Goal: Register for event/course

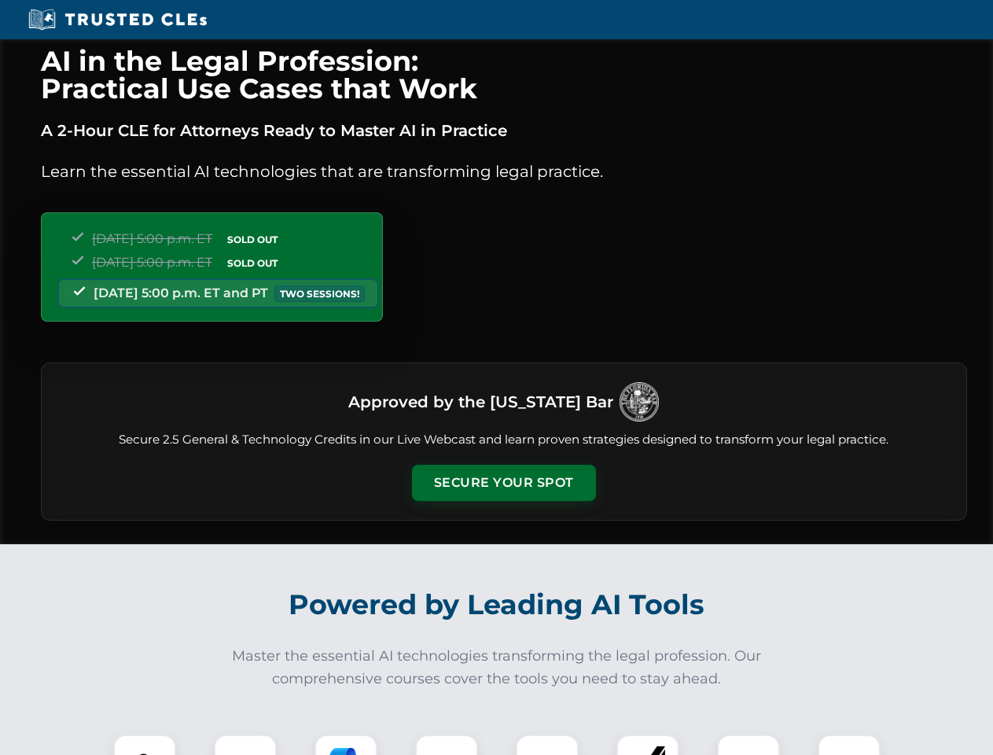
click at [503, 483] on button "Secure Your Spot" at bounding box center [504, 483] width 184 height 36
click at [145, 744] on img at bounding box center [145, 766] width 46 height 46
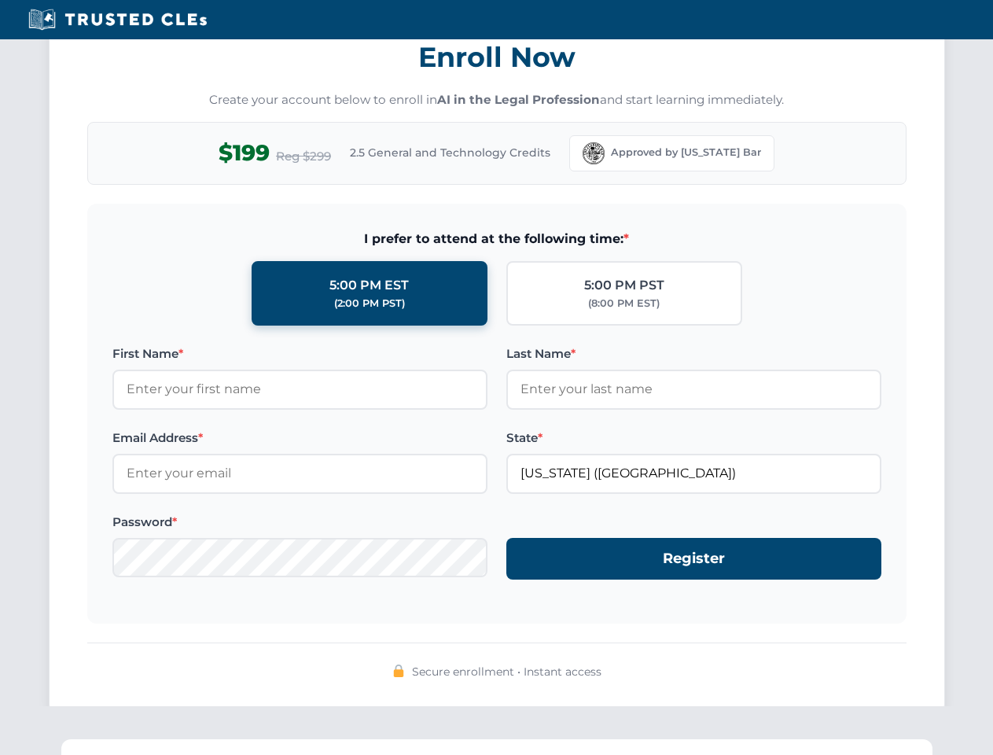
scroll to position [1543, 0]
